Goal: Information Seeking & Learning: Check status

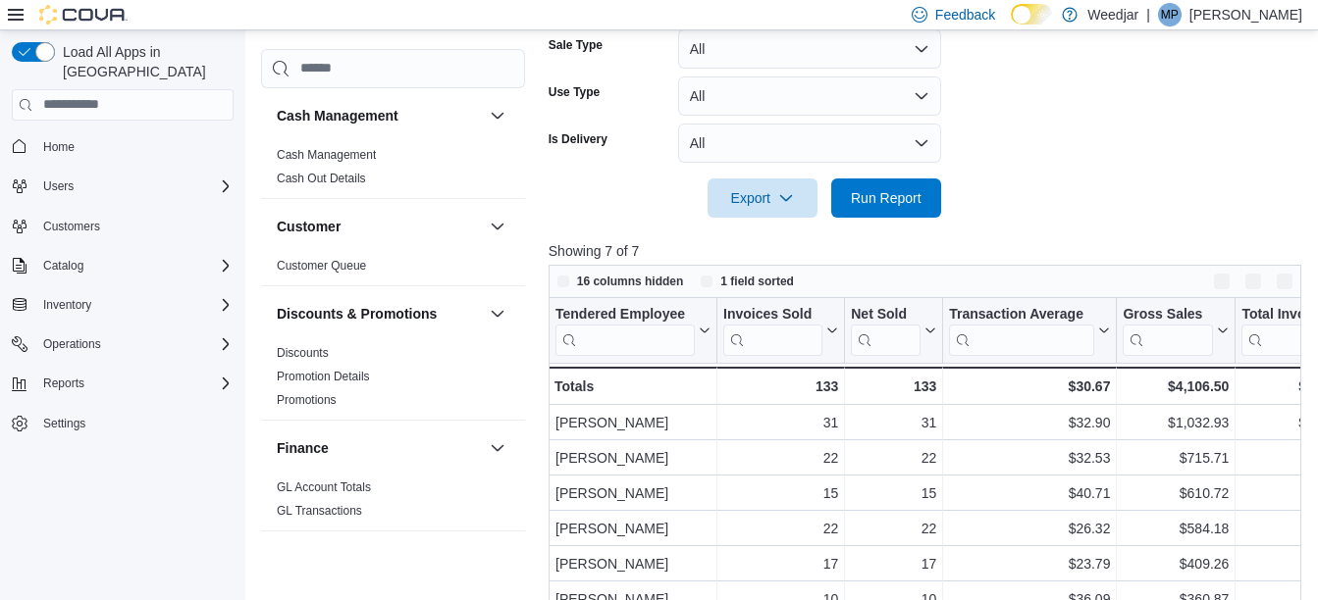
scroll to position [654, 0]
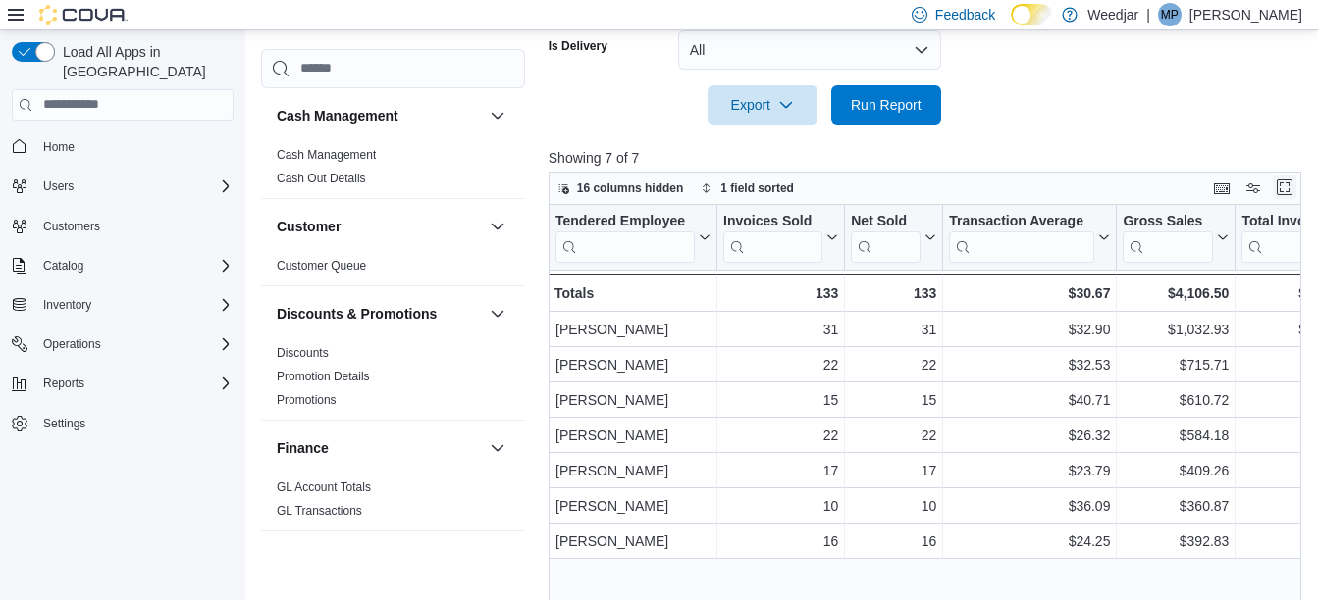
click at [1288, 190] on button "Enter fullscreen" at bounding box center [1284, 188] width 24 height 24
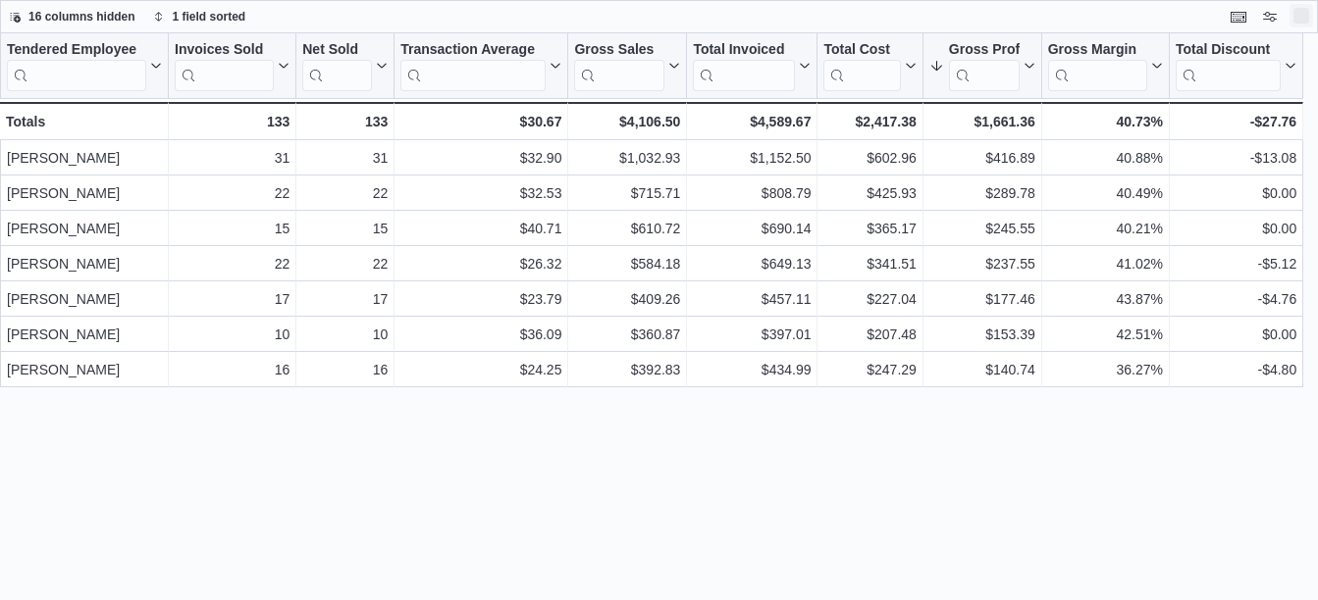
scroll to position [0, 0]
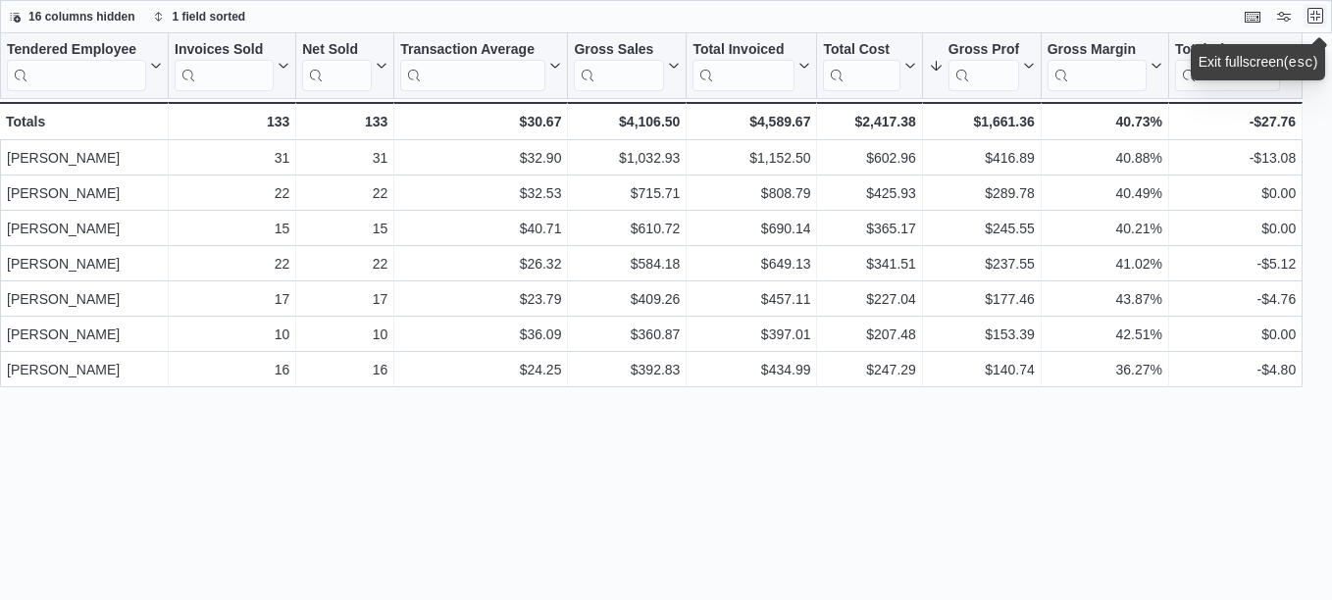
click at [1320, 15] on button "Exit fullscreen" at bounding box center [1316, 16] width 24 height 24
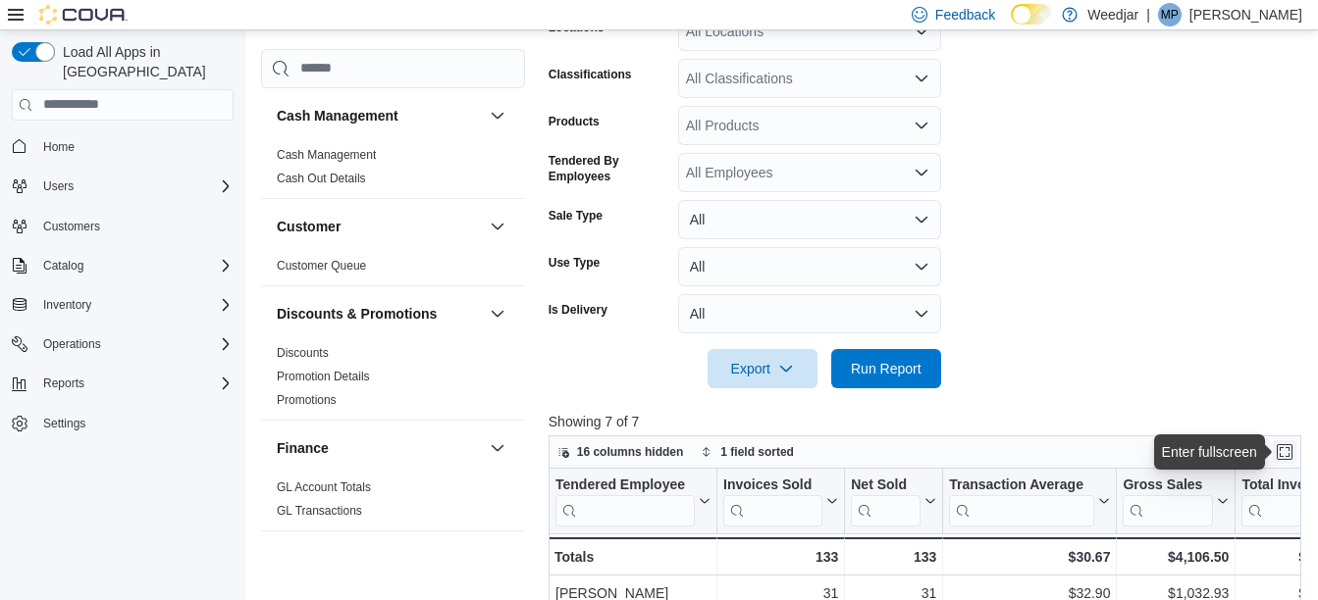
scroll to position [392, 0]
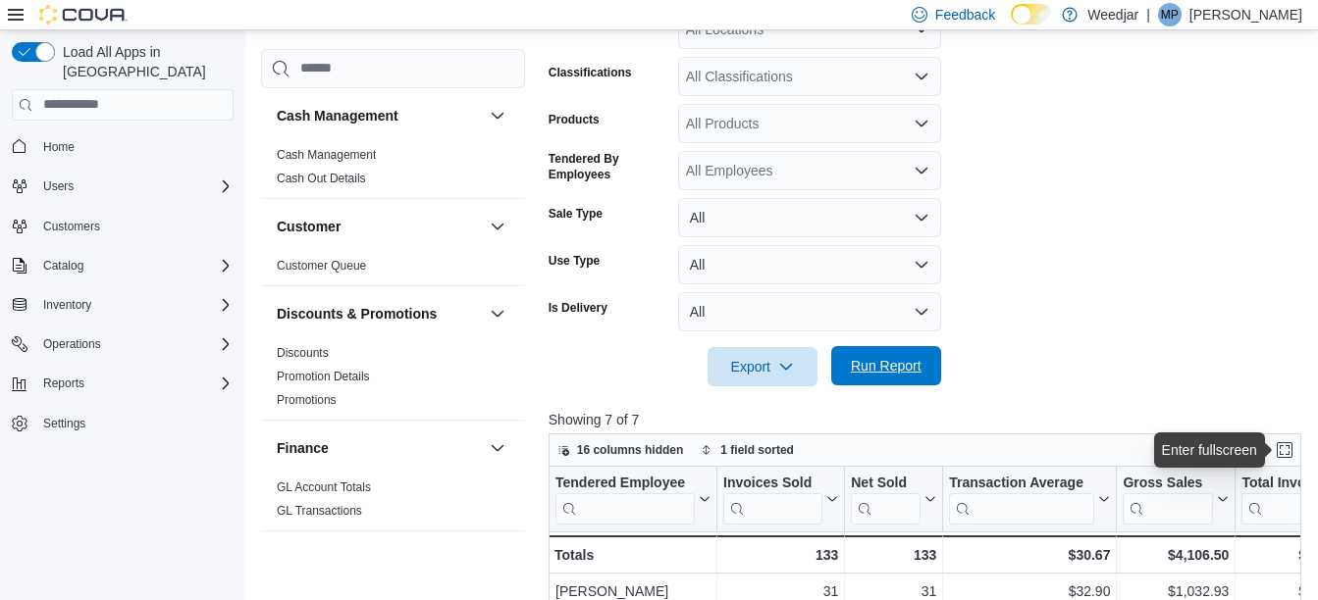
click at [924, 365] on span "Run Report" at bounding box center [886, 365] width 86 height 39
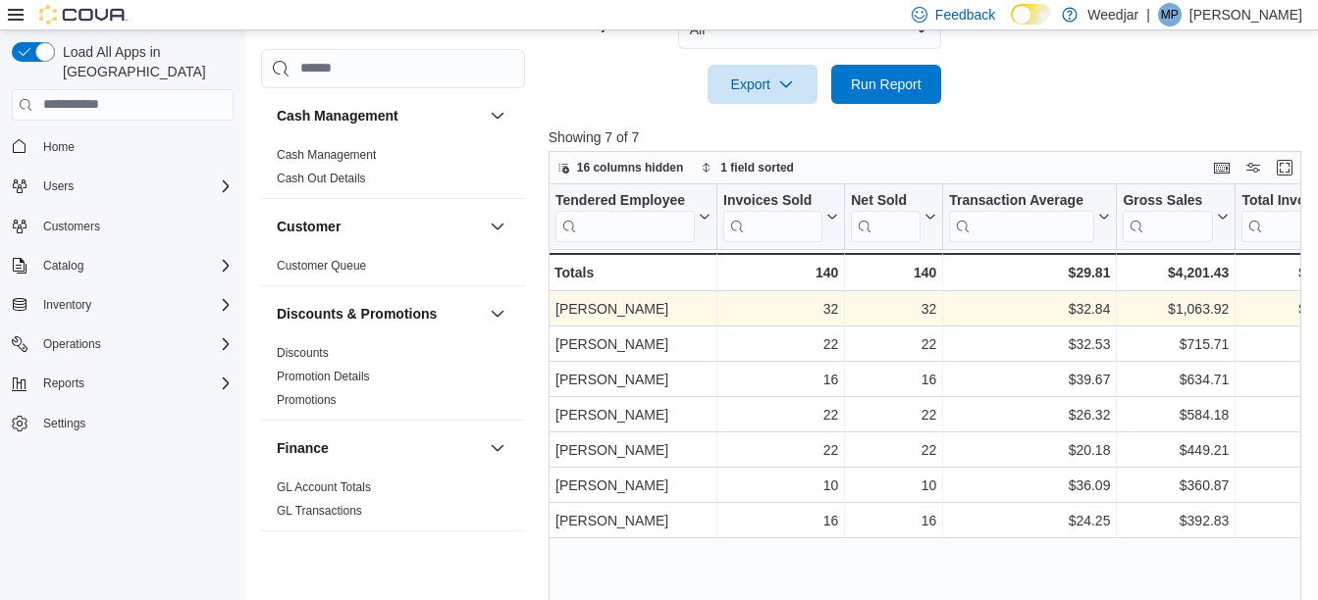
scroll to position [721, 0]
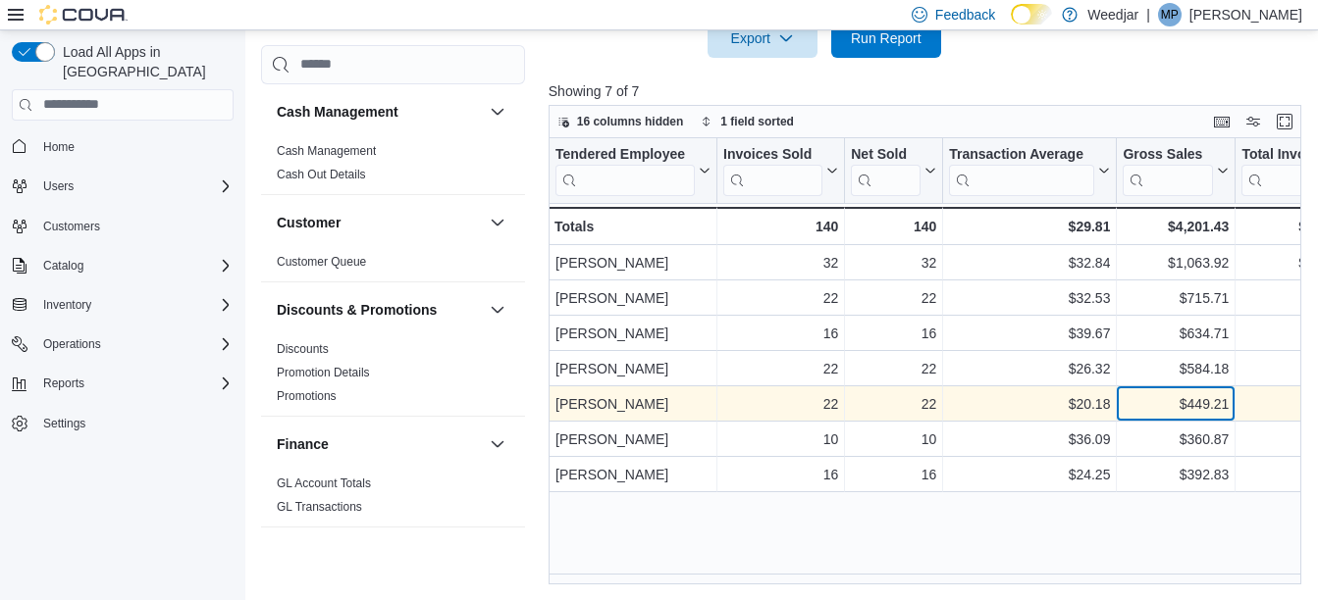
click at [1214, 404] on div "$449.21" at bounding box center [1175, 404] width 106 height 24
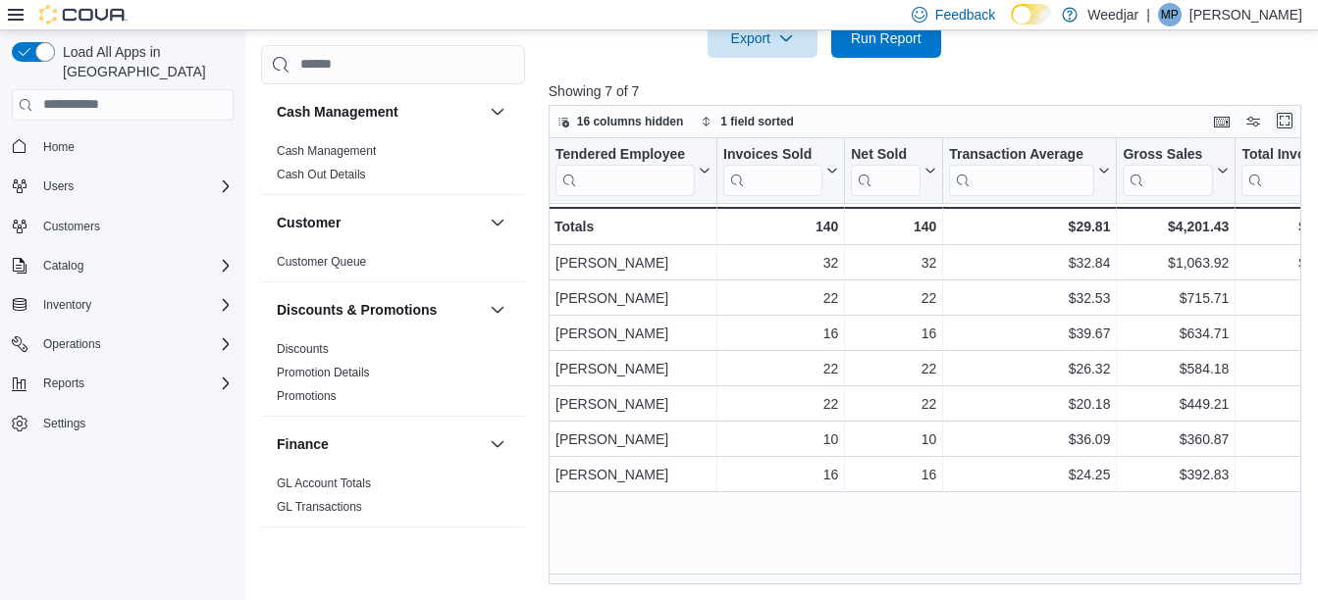
click at [1287, 117] on button "Enter fullscreen" at bounding box center [1284, 121] width 24 height 24
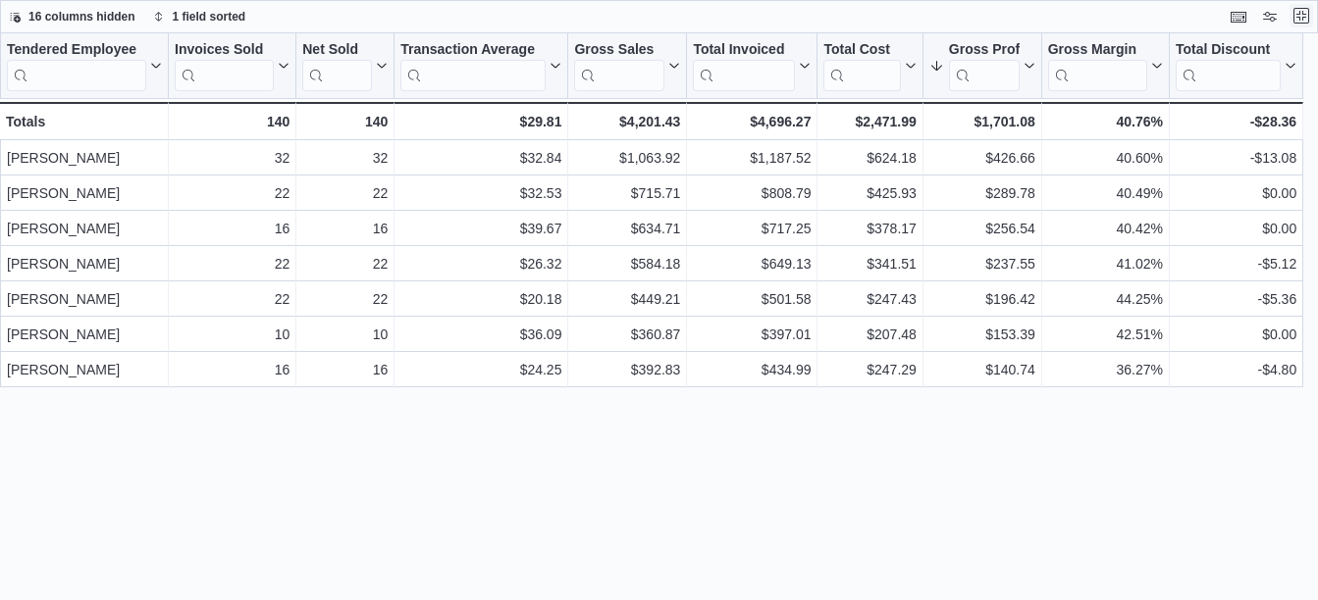
scroll to position [0, 0]
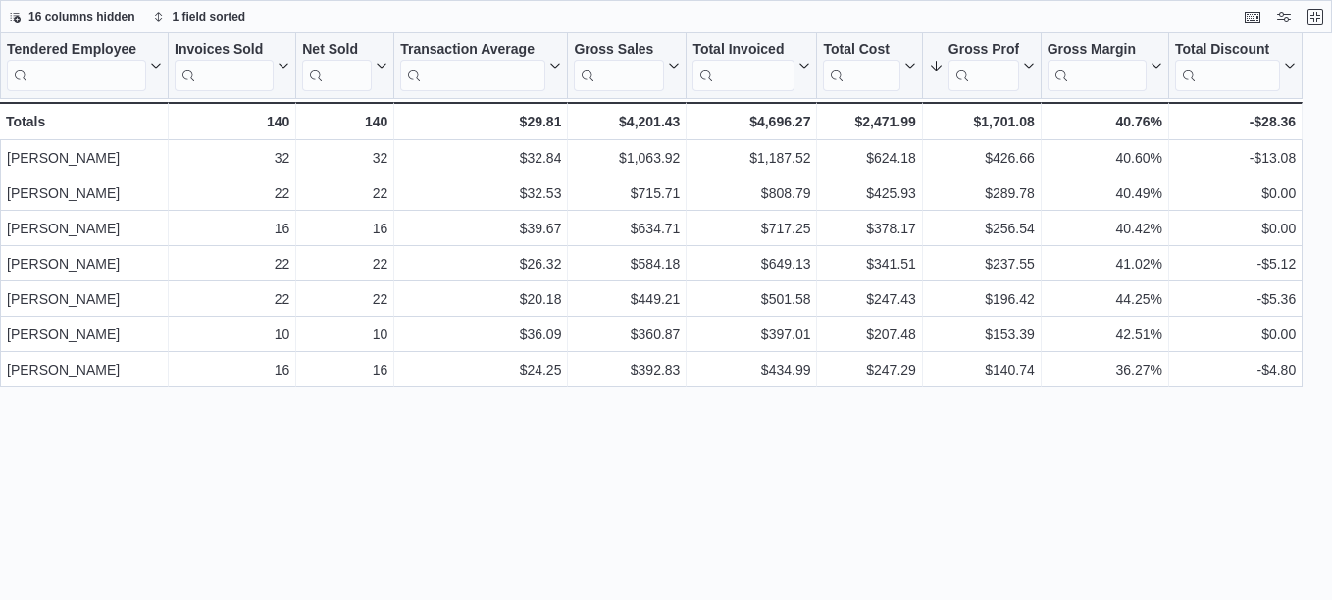
click at [740, 448] on div "Tendered Employee Click to view column header actions Invoices Sold Click to vi…" at bounding box center [666, 316] width 1332 height 567
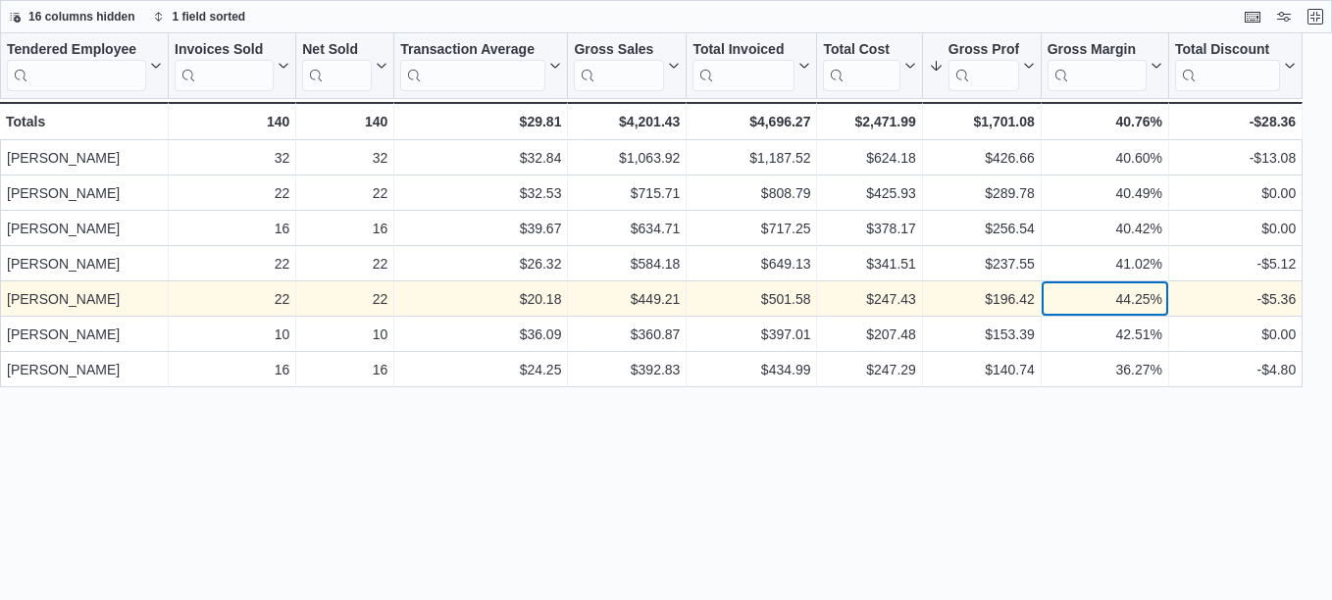
click at [1137, 304] on div "44.25%" at bounding box center [1105, 299] width 115 height 24
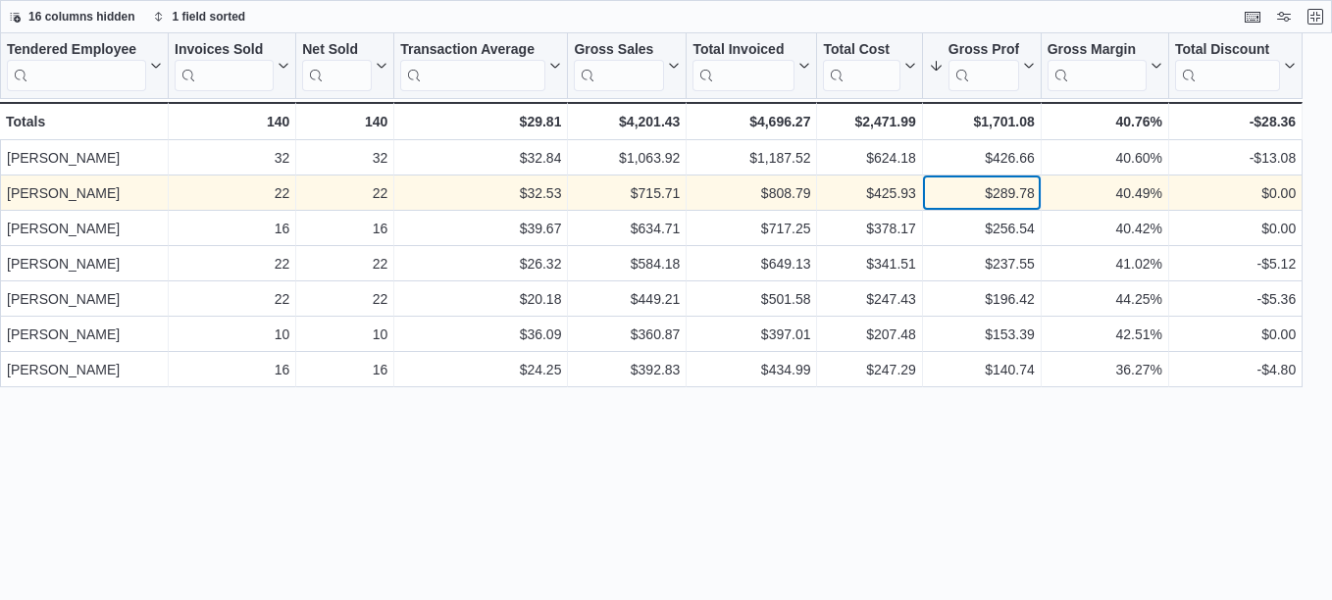
click at [1030, 191] on div "$289.78" at bounding box center [982, 193] width 106 height 24
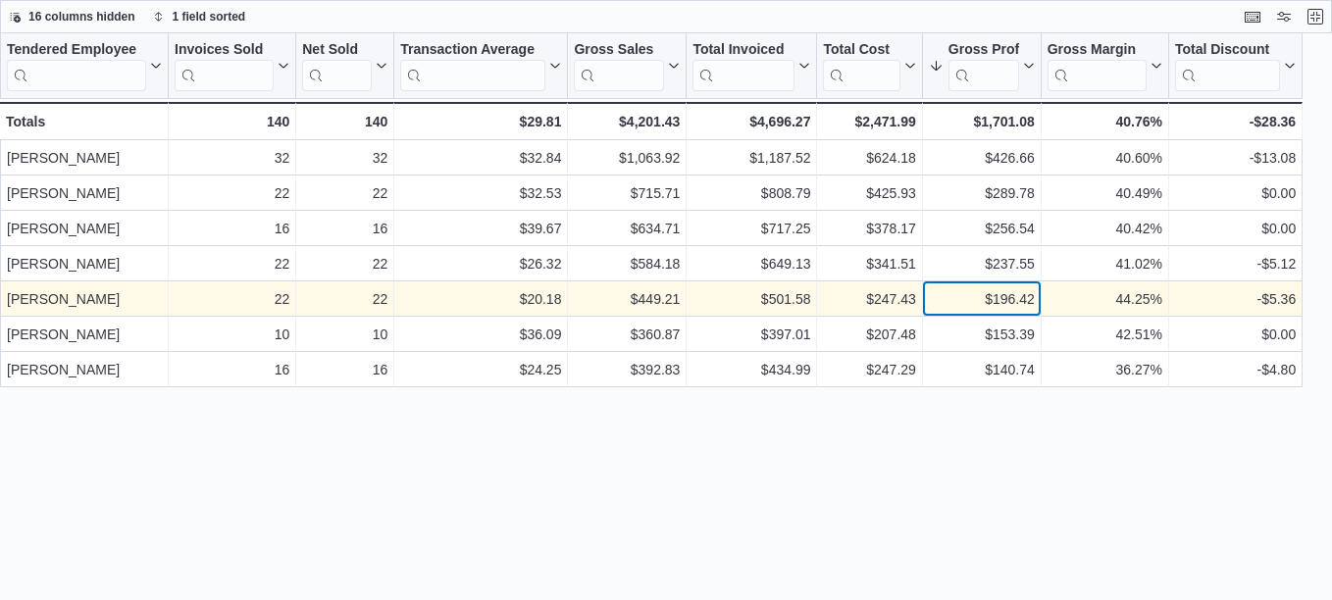
click at [1007, 295] on div "$196.42" at bounding box center [982, 299] width 106 height 24
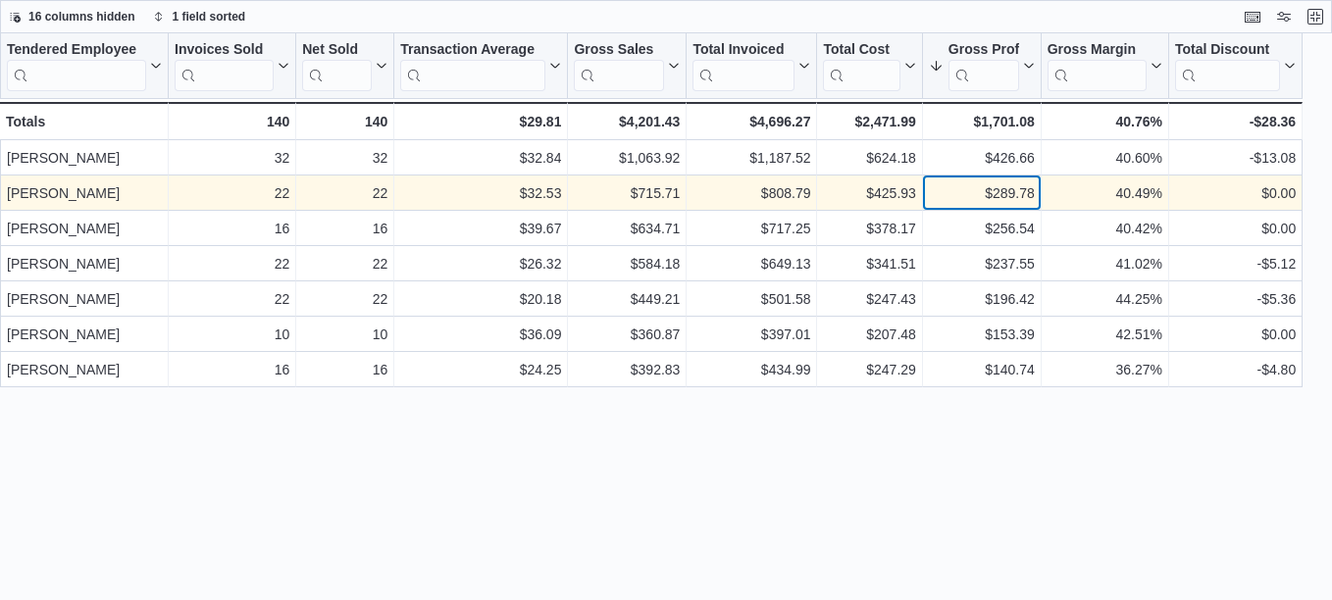
click at [1000, 192] on div "$289.78" at bounding box center [982, 193] width 106 height 24
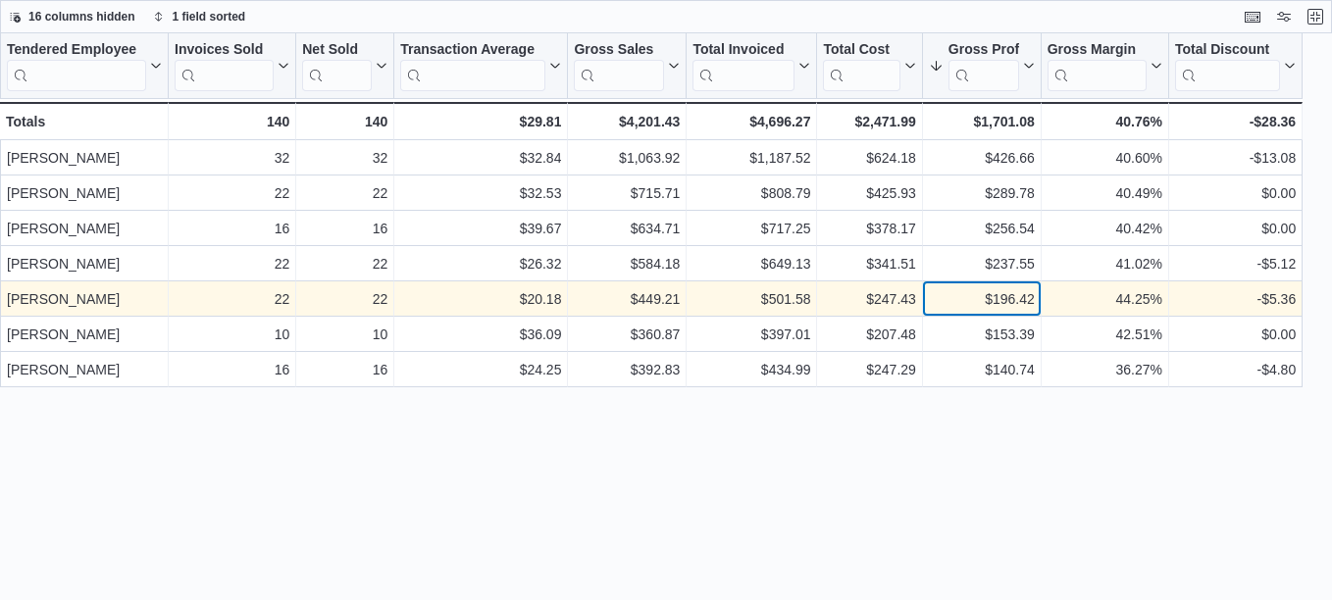
click at [1006, 292] on div "$196.42" at bounding box center [982, 299] width 106 height 24
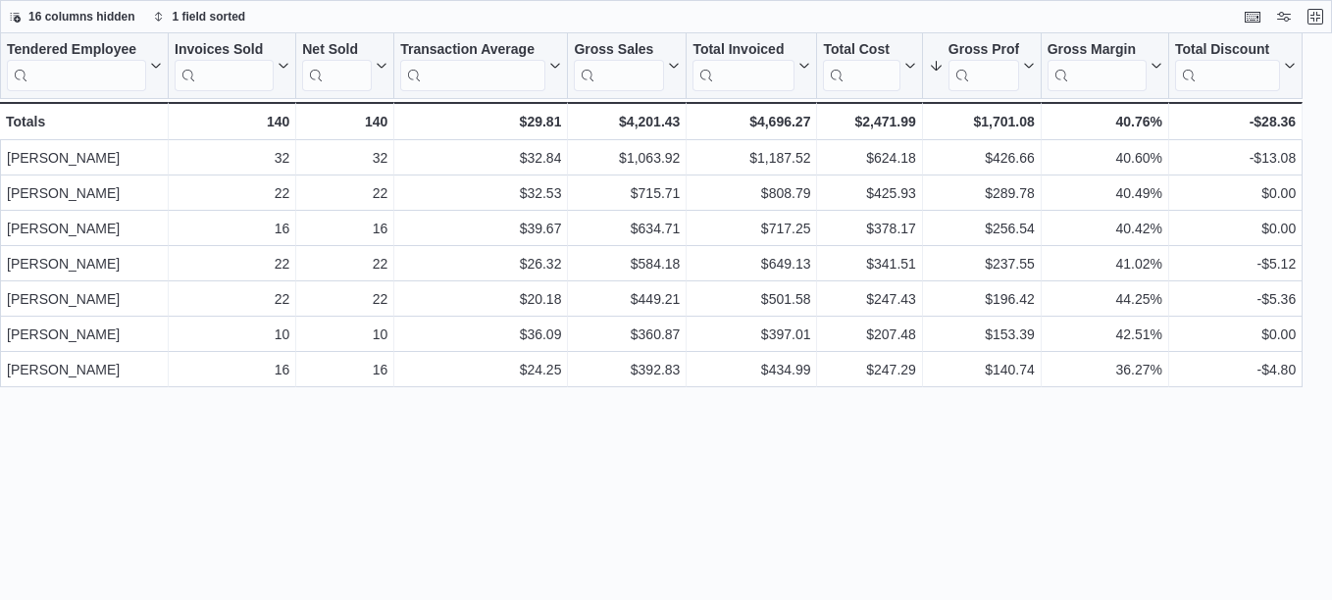
click at [1010, 396] on div "Tendered Employee Click to view column header actions Invoices Sold Click to vi…" at bounding box center [666, 316] width 1332 height 567
click at [1309, 25] on button "Exit fullscreen" at bounding box center [1316, 16] width 24 height 24
